Goal: Transaction & Acquisition: Subscribe to service/newsletter

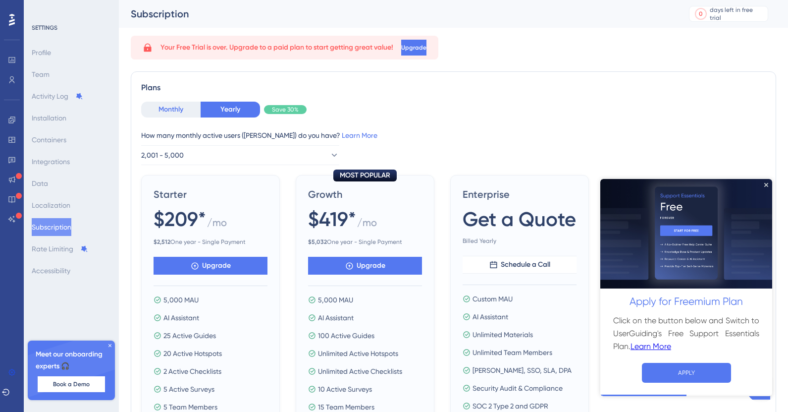
click at [171, 112] on button "Monthly" at bounding box center [170, 110] width 59 height 16
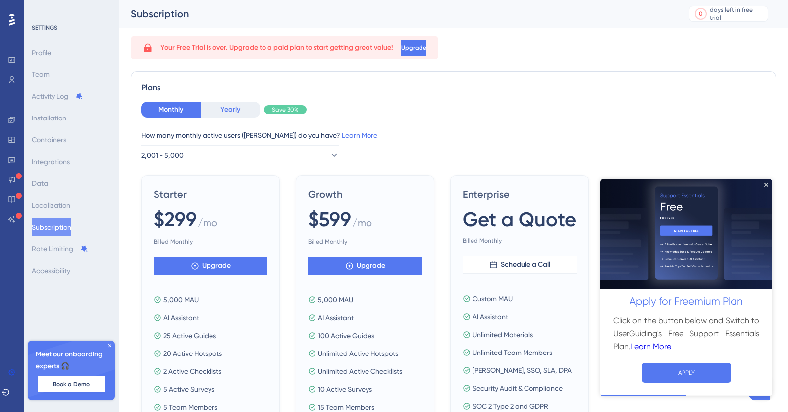
click at [227, 108] on button "Yearly" at bounding box center [230, 110] width 59 height 16
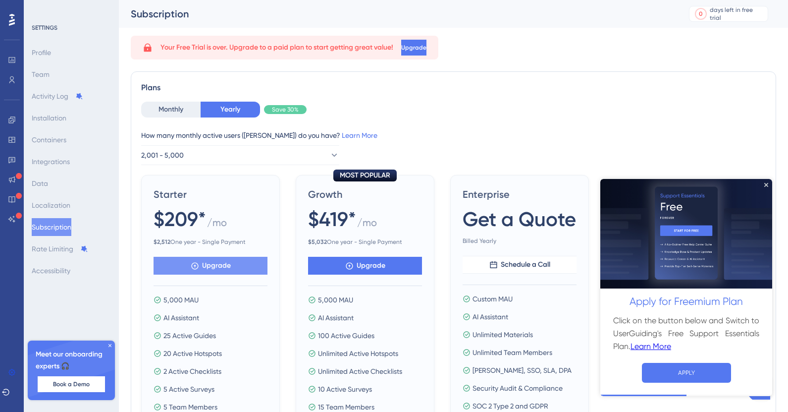
click at [217, 264] on span "Upgrade" at bounding box center [216, 266] width 29 height 12
click at [232, 267] on button "Upgrade" at bounding box center [211, 266] width 114 height 18
click at [211, 266] on span "Upgrade" at bounding box center [216, 266] width 29 height 12
click at [427, 50] on span "Upgrade" at bounding box center [413, 48] width 25 height 8
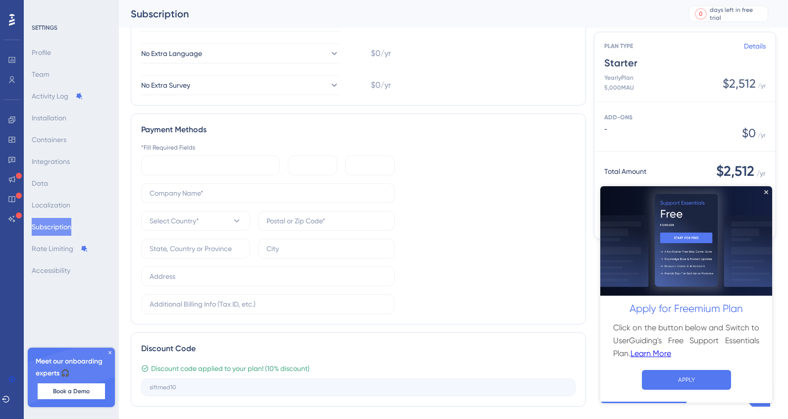
scroll to position [335, 0]
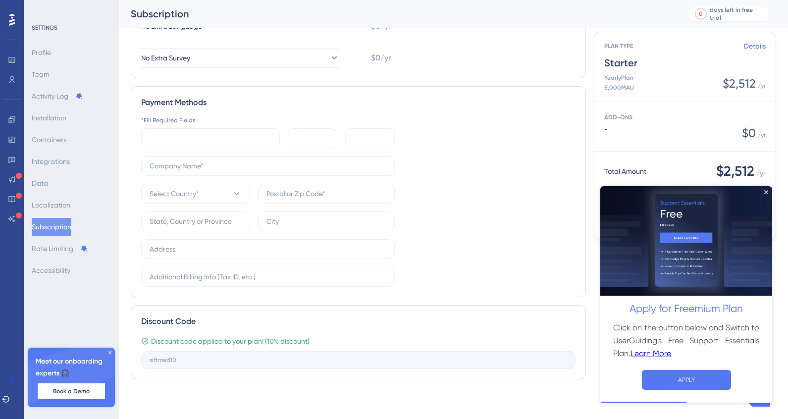
drag, startPoint x: 692, startPoint y: 386, endPoint x: 417, endPoint y: 340, distance: 278.8
click at [601, 340] on html "Apply for Freemium Plan Click on the button below and Switch to UserGuiding's F…" at bounding box center [687, 294] width 172 height 217
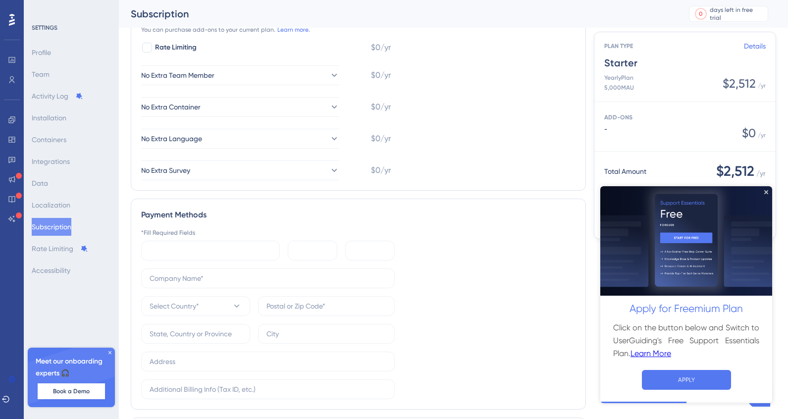
scroll to position [334, 0]
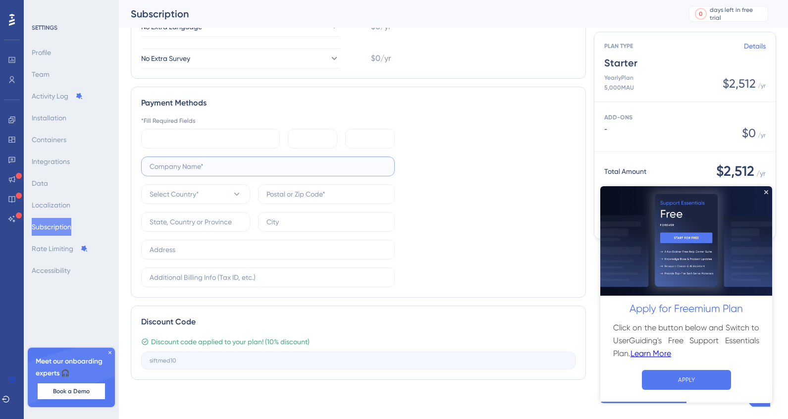
click at [229, 169] on input "text" at bounding box center [268, 166] width 237 height 11
click at [219, 177] on div "Select Country*" at bounding box center [268, 222] width 254 height 131
click at [221, 172] on label at bounding box center [268, 167] width 254 height 20
click at [221, 172] on input "text" at bounding box center [268, 166] width 237 height 11
type input "SiftMed"
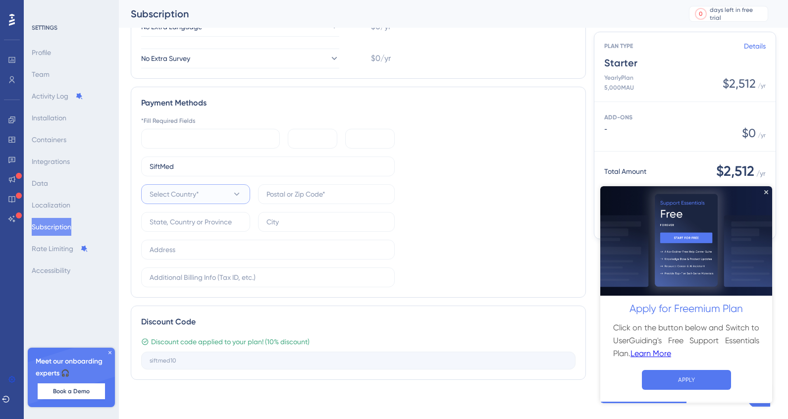
click at [216, 202] on button "Select Country*" at bounding box center [195, 194] width 109 height 20
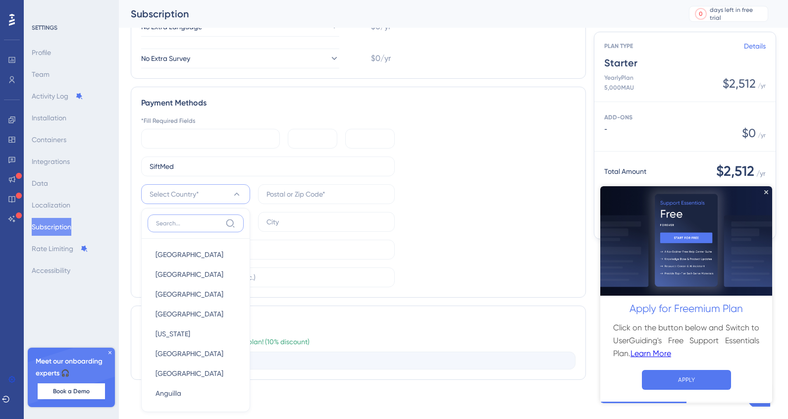
scroll to position [428, 0]
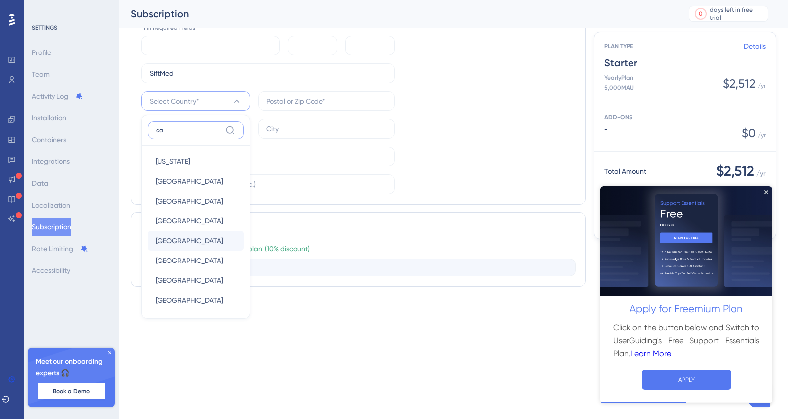
type input "ca"
click at [179, 237] on span "[GEOGRAPHIC_DATA]" at bounding box center [190, 241] width 68 height 12
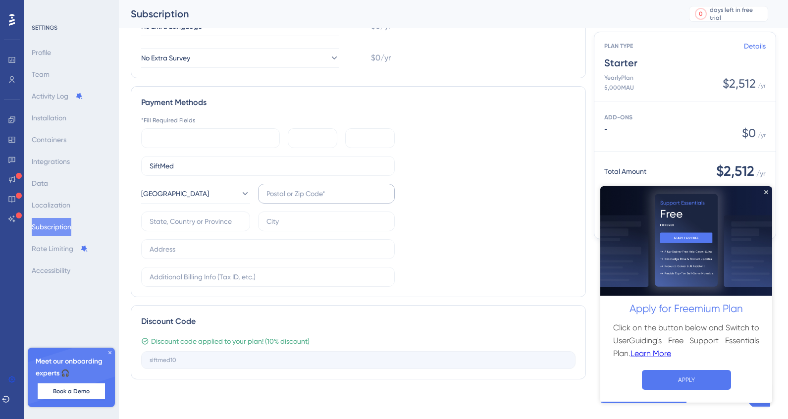
click at [300, 200] on label at bounding box center [326, 194] width 137 height 20
click at [300, 199] on input "text" at bounding box center [327, 193] width 120 height 11
click at [187, 225] on input "text" at bounding box center [196, 221] width 92 height 11
click at [286, 197] on input "text" at bounding box center [327, 193] width 120 height 11
paste input "+Johns_Customers (not everyone)"
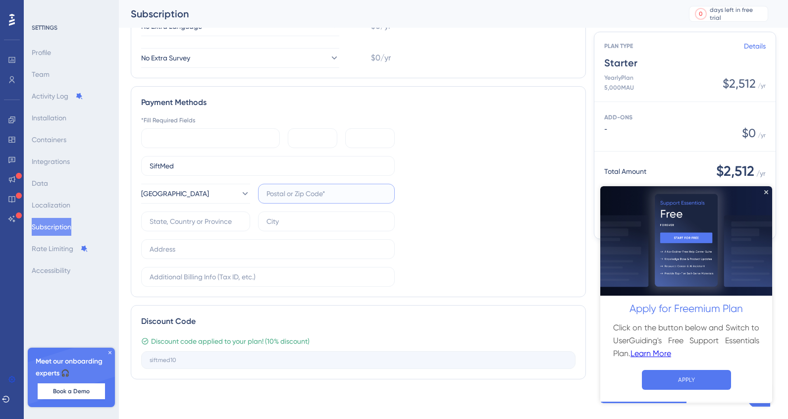
type input "+Johns_Customers (not everyone)"
paste input "A1C 1S9"
type input "A1C 1S9"
click at [195, 224] on input "text" at bounding box center [196, 221] width 92 height 11
type input "NL"
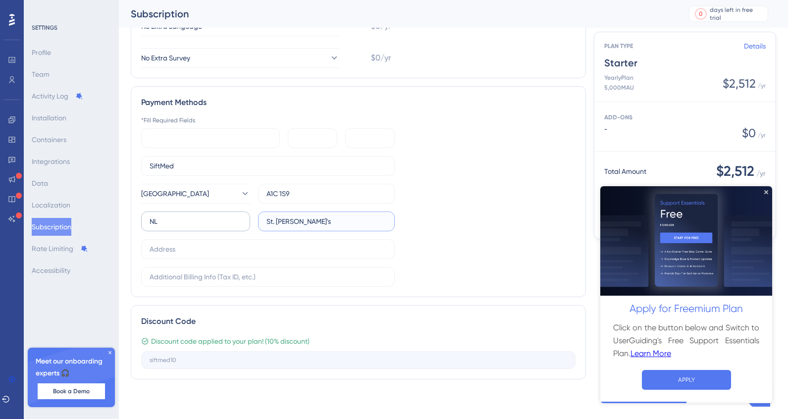
type input "St. [PERSON_NAME]'s"
type input "[STREET_ADDRESS]"
click at [768, 193] on icon "Close Preview" at bounding box center [767, 192] width 4 height 4
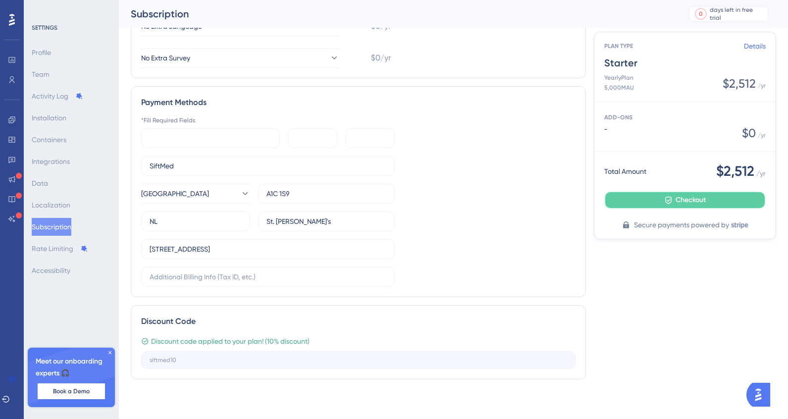
click at [693, 205] on span "Checkout" at bounding box center [691, 200] width 30 height 12
